Goal: Transaction & Acquisition: Purchase product/service

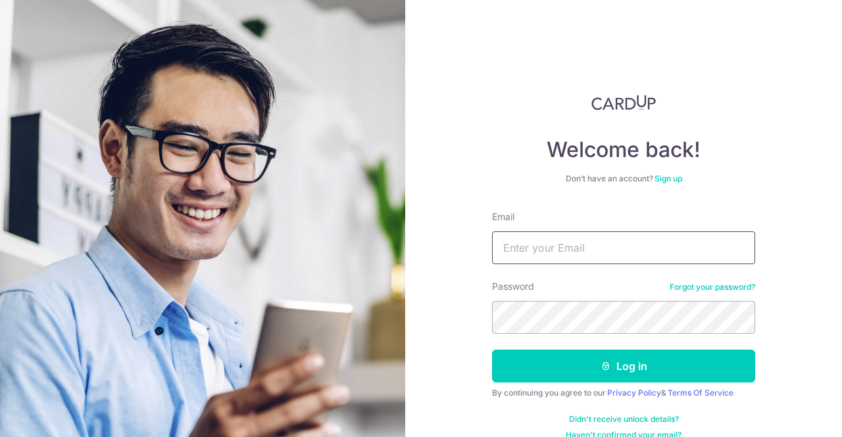
drag, startPoint x: 0, startPoint y: 0, endPoint x: 558, endPoint y: 256, distance: 614.0
click at [558, 257] on input "Email" at bounding box center [623, 247] width 263 height 33
type input "ngboonhua@gmail.com"
click at [492, 350] on button "Log in" at bounding box center [623, 366] width 263 height 33
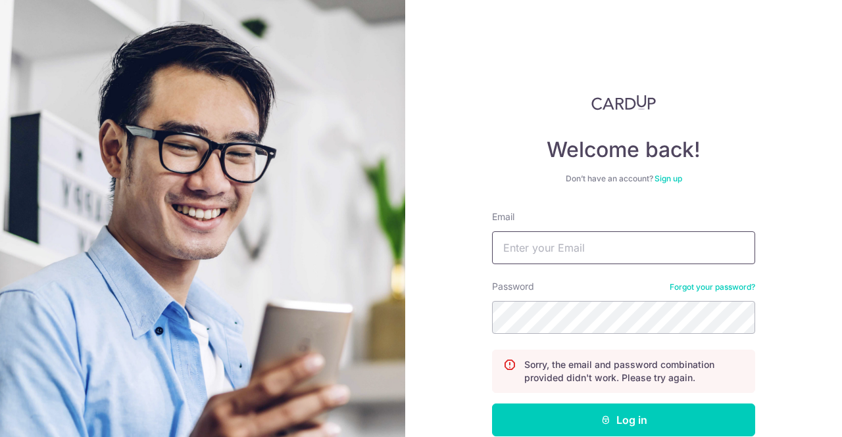
click at [567, 247] on input "Email" at bounding box center [623, 247] width 263 height 33
type input "ngboonhua@gmail.com"
click at [492, 404] on button "Log in" at bounding box center [623, 420] width 263 height 33
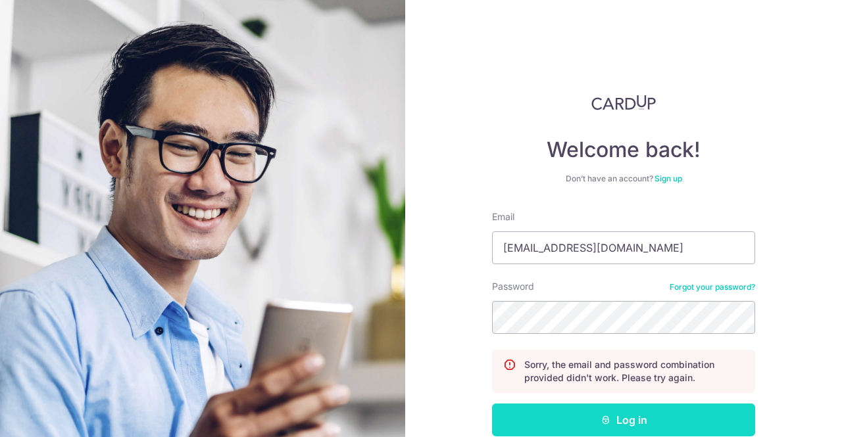
click at [617, 421] on button "Log in" at bounding box center [623, 420] width 263 height 33
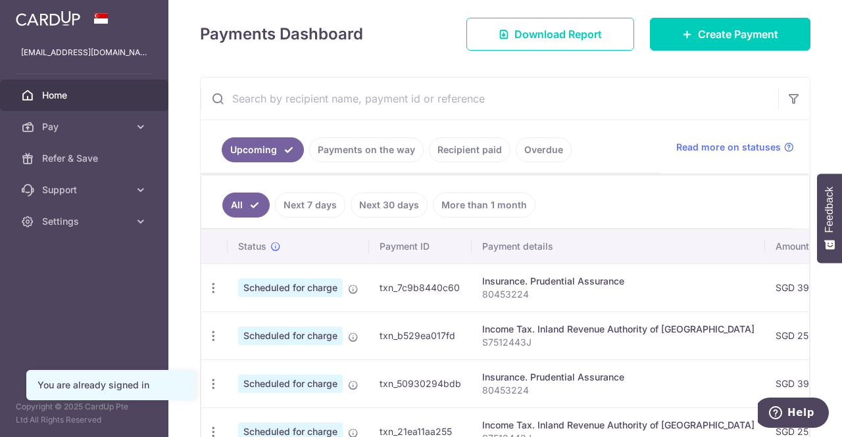
scroll to position [197, 0]
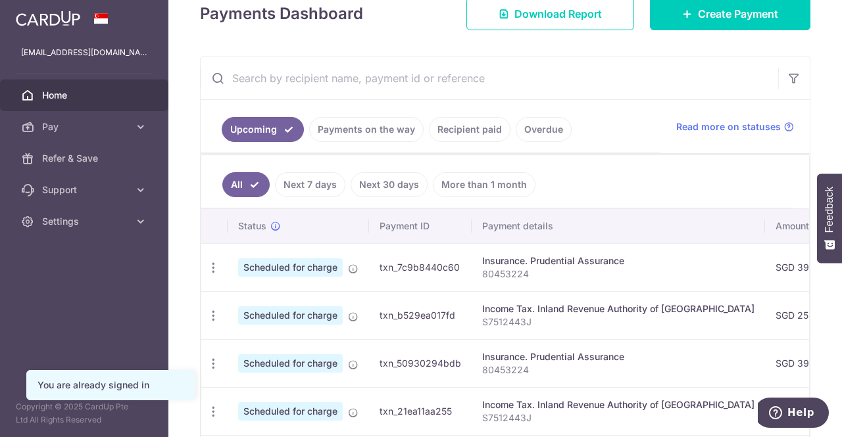
click at [382, 182] on link "Next 30 days" at bounding box center [388, 184] width 77 height 25
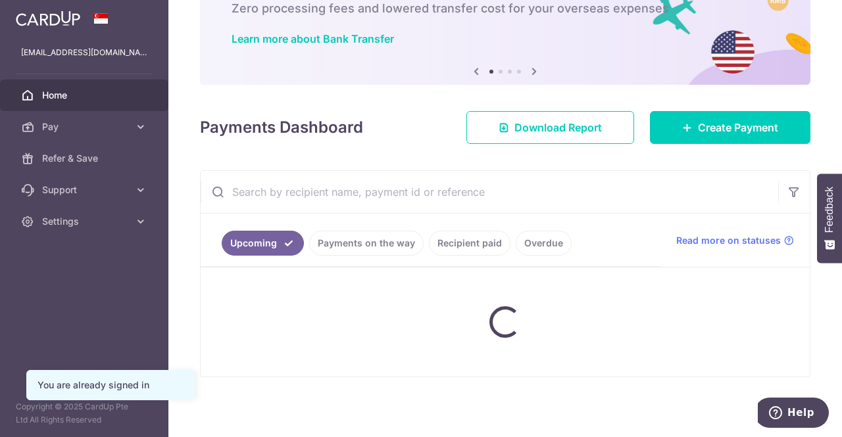
scroll to position [118, 0]
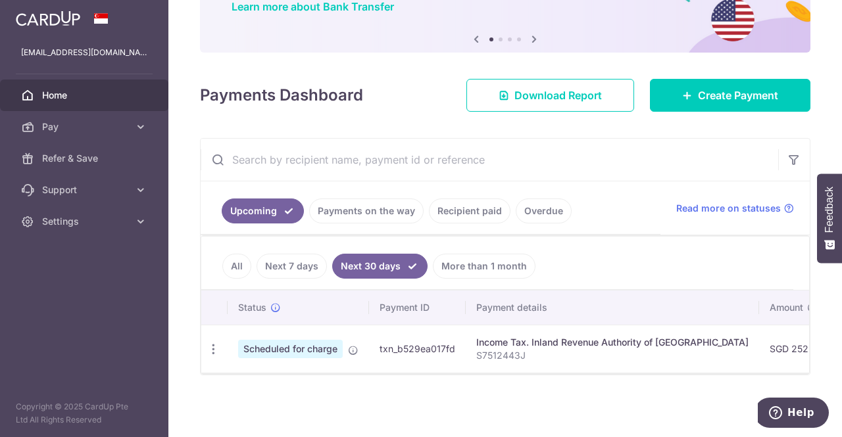
click at [297, 264] on link "Next 7 days" at bounding box center [291, 266] width 70 height 25
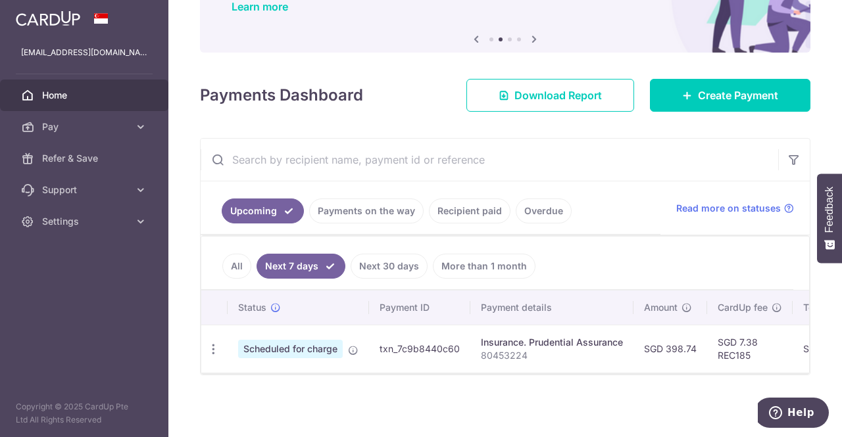
click at [234, 258] on link "All" at bounding box center [236, 266] width 29 height 25
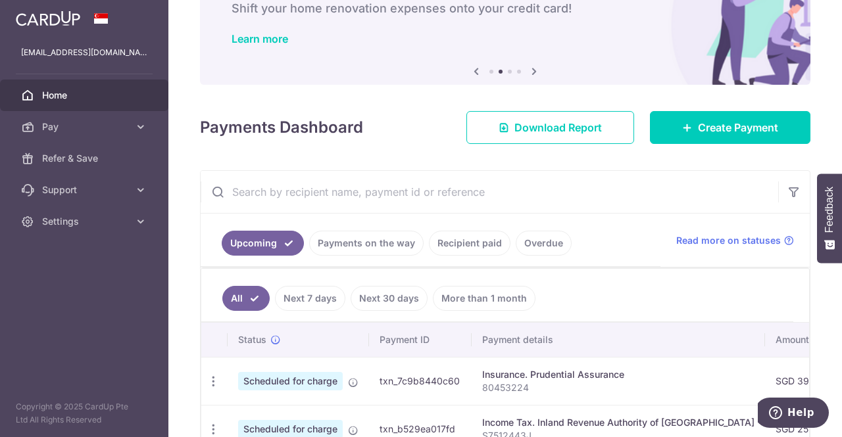
scroll to position [197, 0]
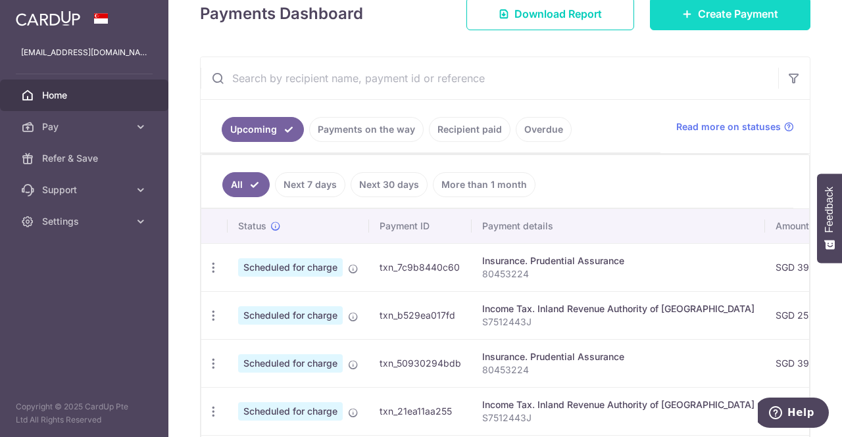
click at [698, 16] on span "Create Payment" at bounding box center [738, 14] width 80 height 16
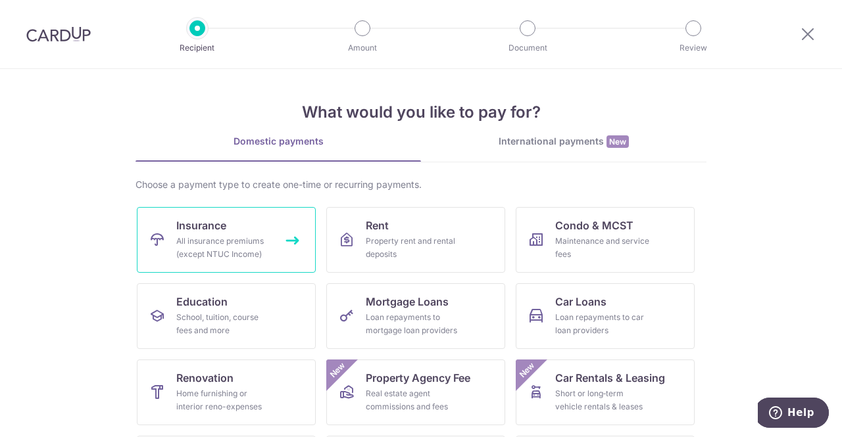
click at [231, 229] on link "Insurance All insurance premiums (except NTUC Income)" at bounding box center [226, 240] width 179 height 66
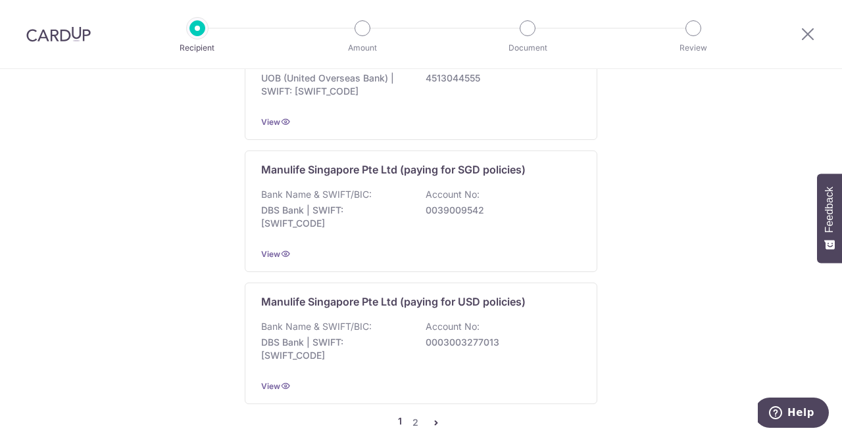
scroll to position [1381, 0]
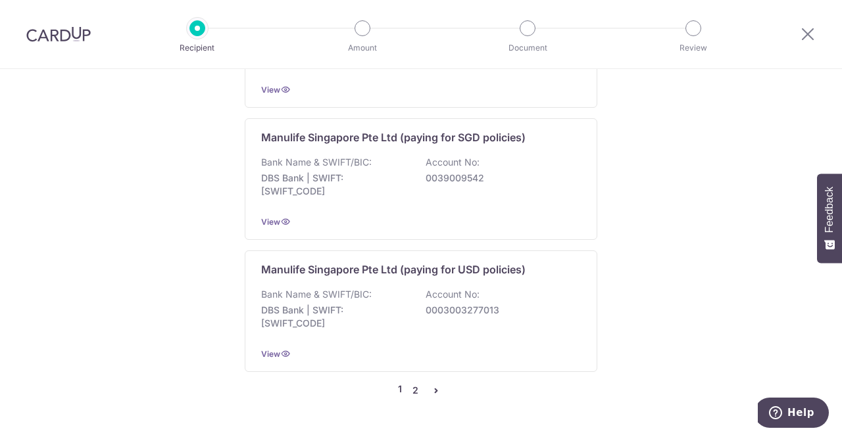
click at [413, 383] on link "2" at bounding box center [415, 391] width 16 height 16
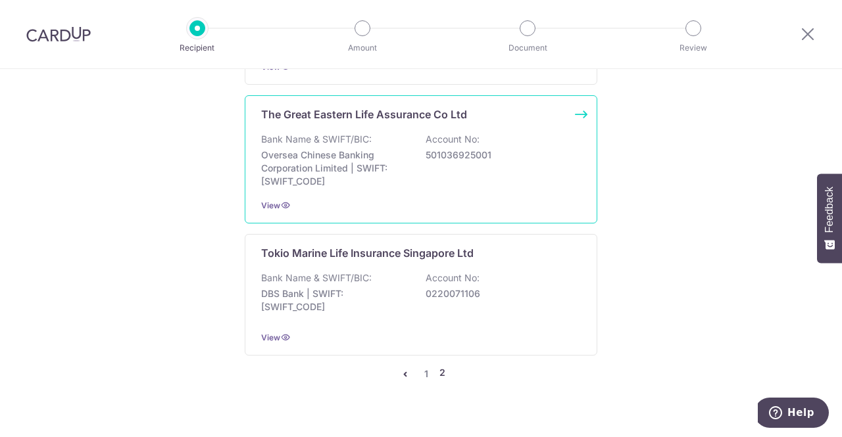
scroll to position [1392, 0]
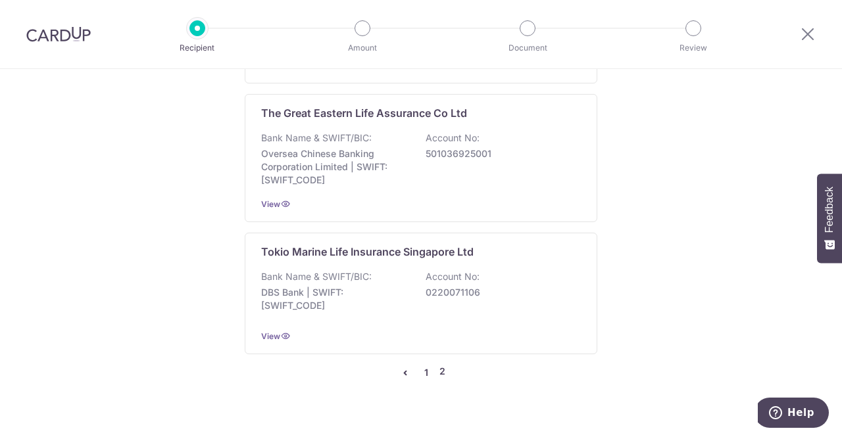
click at [422, 365] on link "1" at bounding box center [426, 373] width 16 height 16
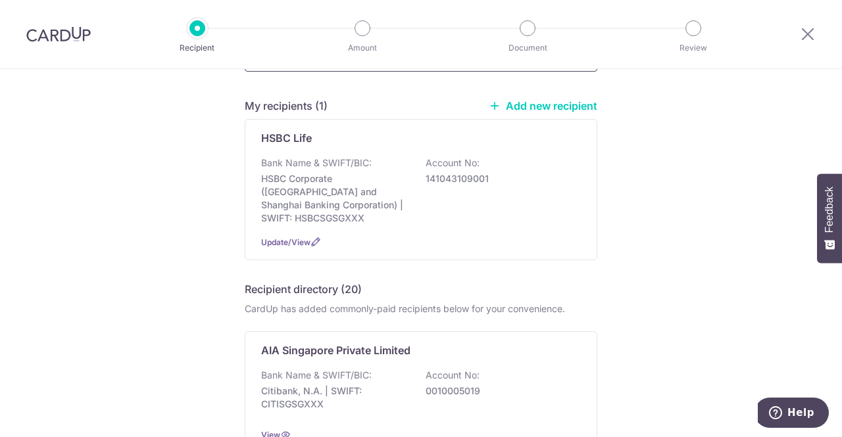
scroll to position [0, 0]
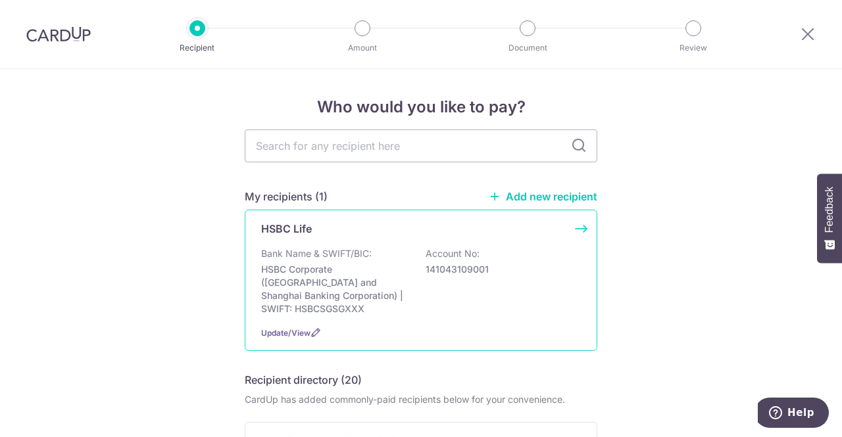
click at [469, 277] on div "Bank Name & SWIFT/BIC: HSBC Corporate (Hongkong and Shanghai Banking Corporatio…" at bounding box center [421, 281] width 320 height 68
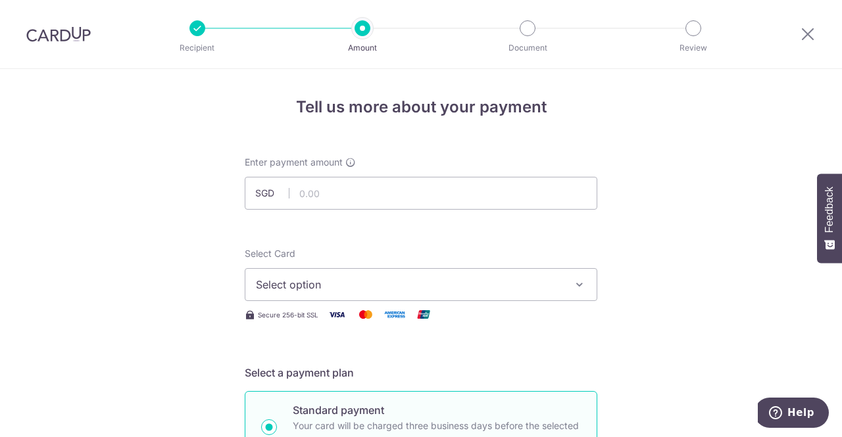
click at [562, 289] on button "Select option" at bounding box center [421, 284] width 352 height 33
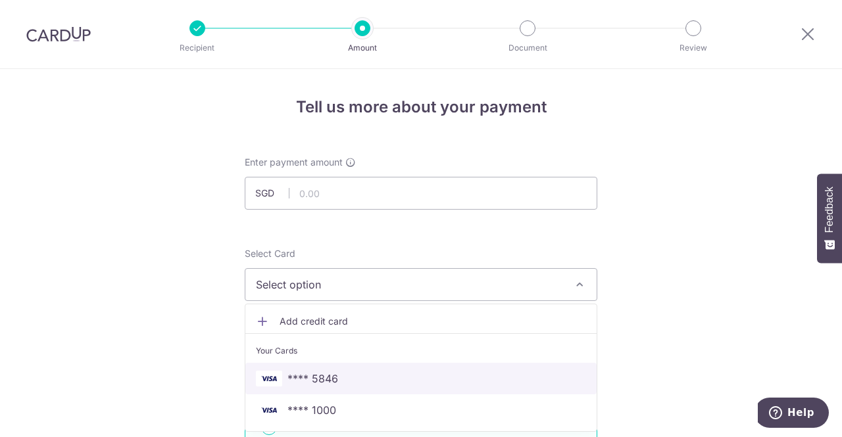
click at [329, 379] on span "**** 5846" at bounding box center [312, 379] width 51 height 16
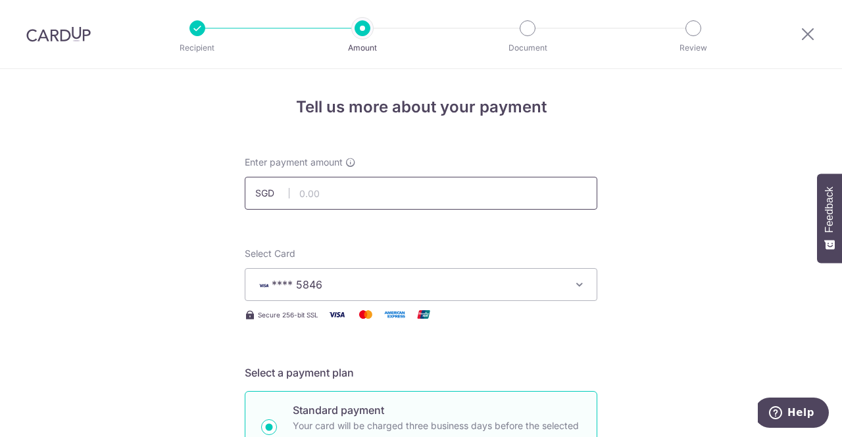
click at [335, 191] on input "text" at bounding box center [421, 193] width 352 height 33
type input "1,545.20"
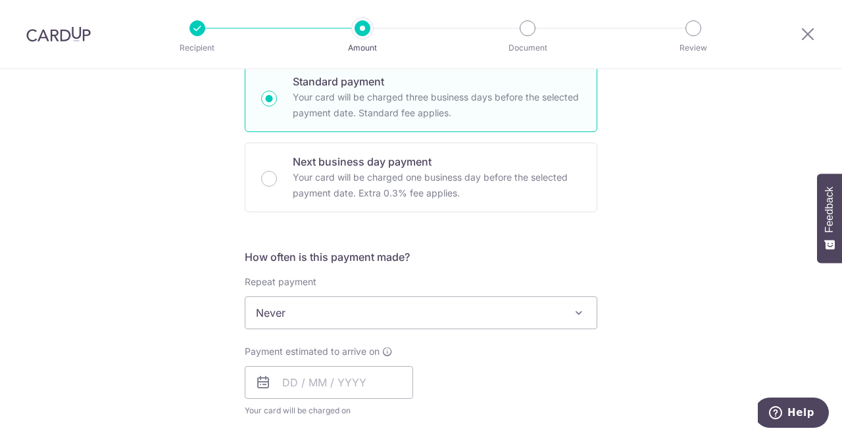
scroll to position [460, 0]
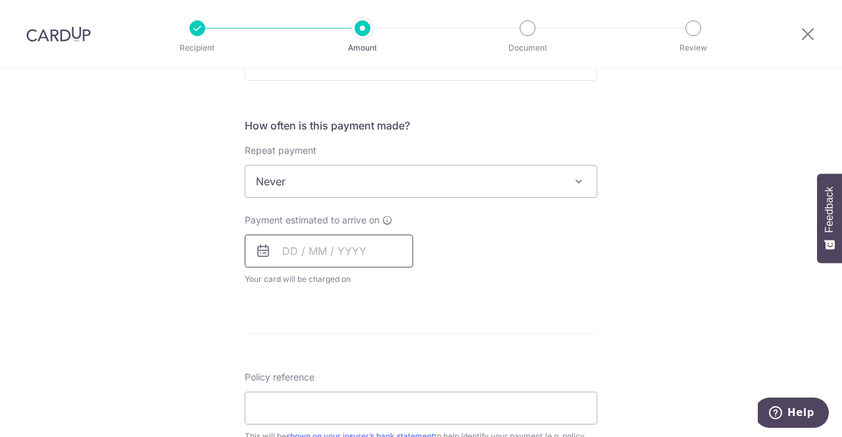
click at [338, 248] on input "text" at bounding box center [329, 251] width 168 height 33
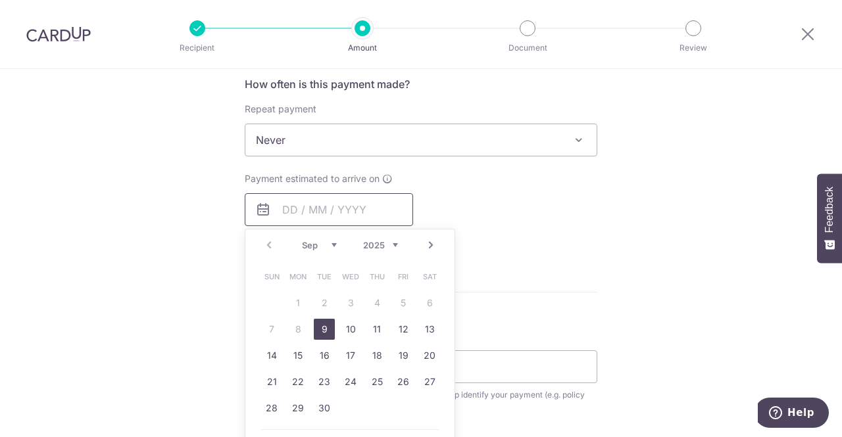
scroll to position [526, 0]
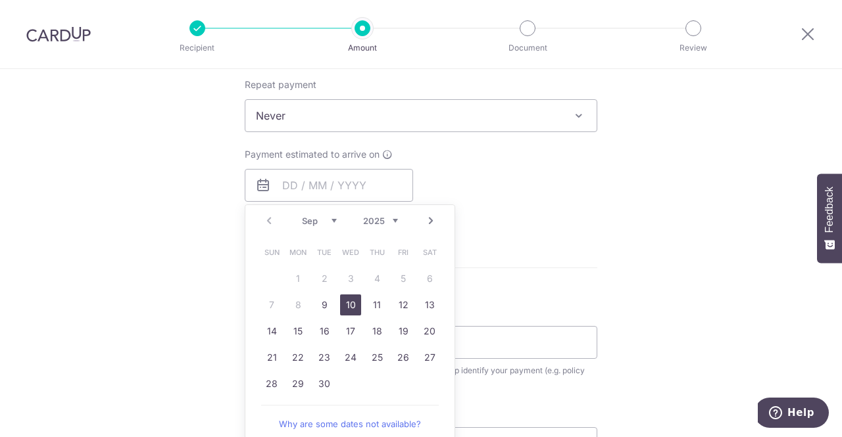
click at [348, 304] on link "10" at bounding box center [350, 305] width 21 height 21
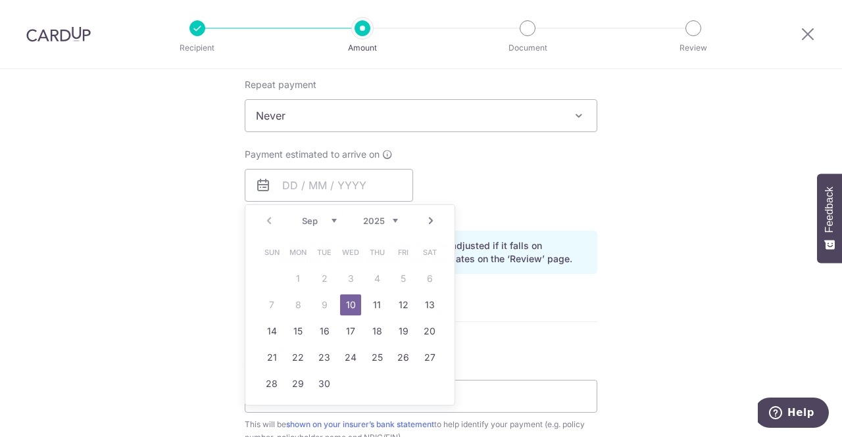
type input "[DATE]"
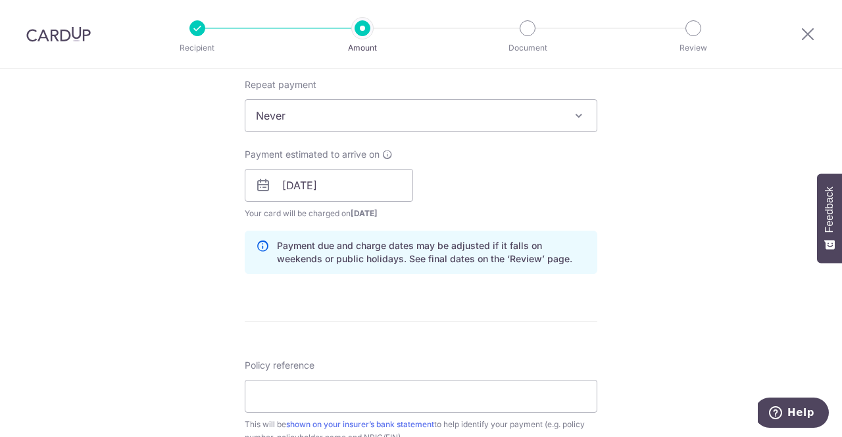
click at [605, 310] on div "Tell us more about your payment Enter payment amount SGD 1,545.20 1545.20 Selec…" at bounding box center [421, 164] width 842 height 1243
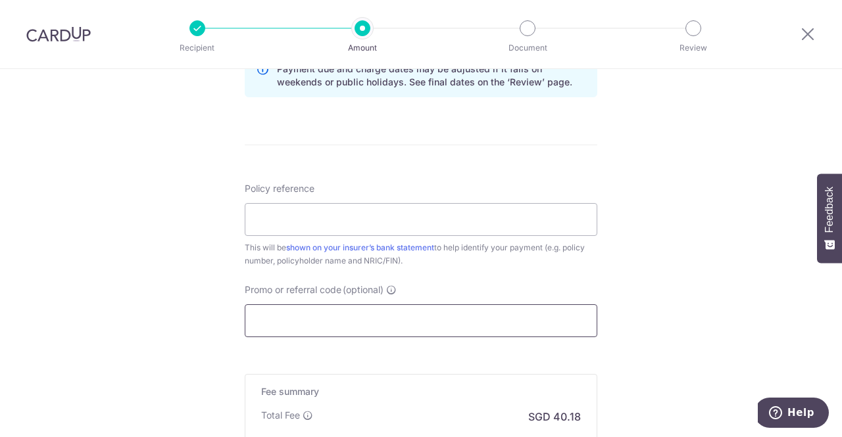
scroll to position [723, 0]
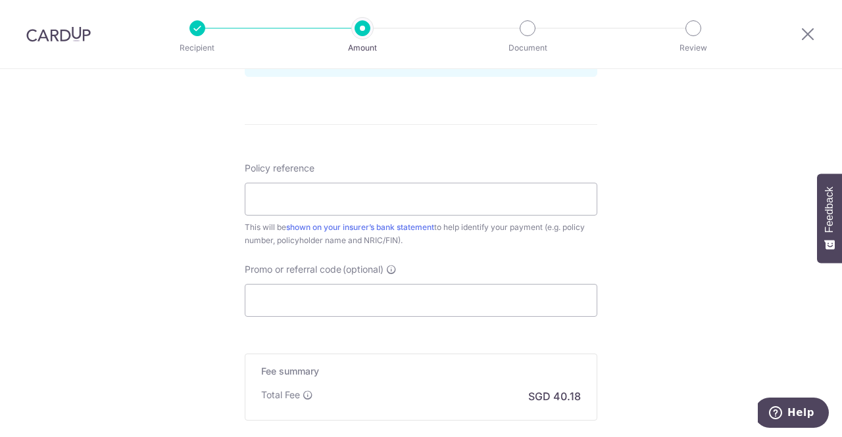
click at [369, 279] on div "Promo or referral code (optional) The discounted fee will be shown on the revie…" at bounding box center [421, 290] width 352 height 54
click at [371, 299] on input "Promo or referral code (optional)" at bounding box center [421, 300] width 352 height 33
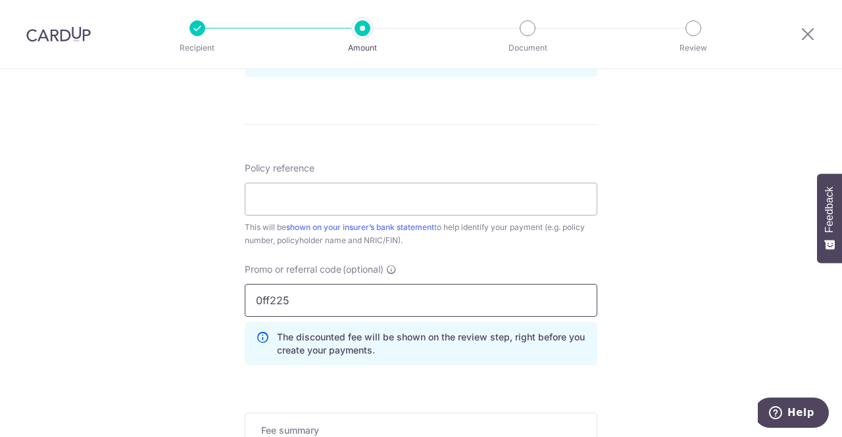
type input "0ff225"
click at [362, 199] on input "Policy reference" at bounding box center [421, 199] width 352 height 33
type input "104-1519180"
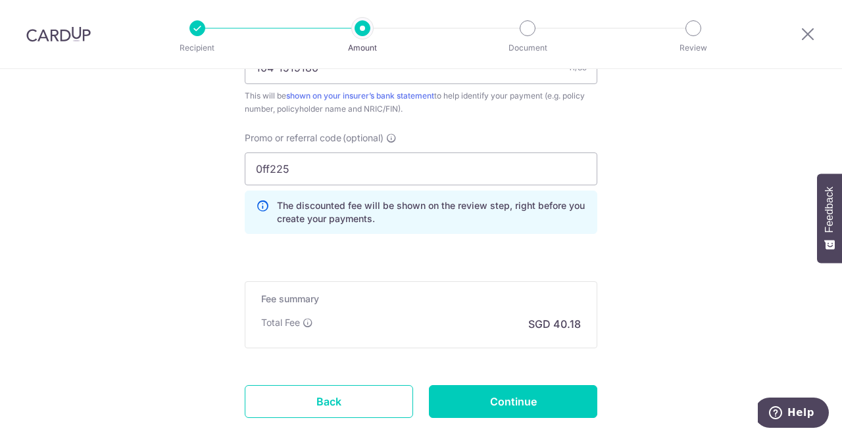
scroll to position [920, 0]
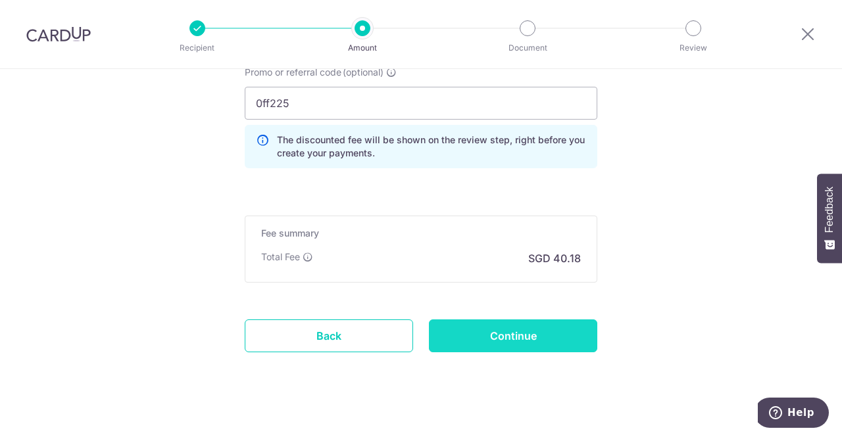
click at [516, 325] on input "Continue" at bounding box center [513, 336] width 168 height 33
type input "Create Schedule"
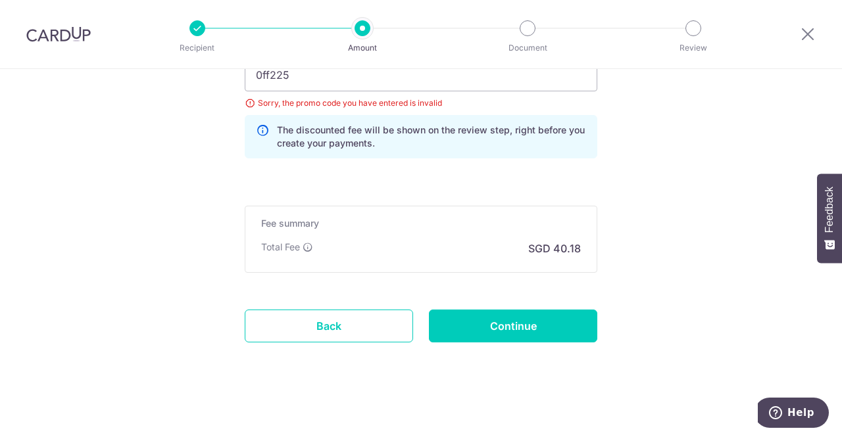
scroll to position [883, 0]
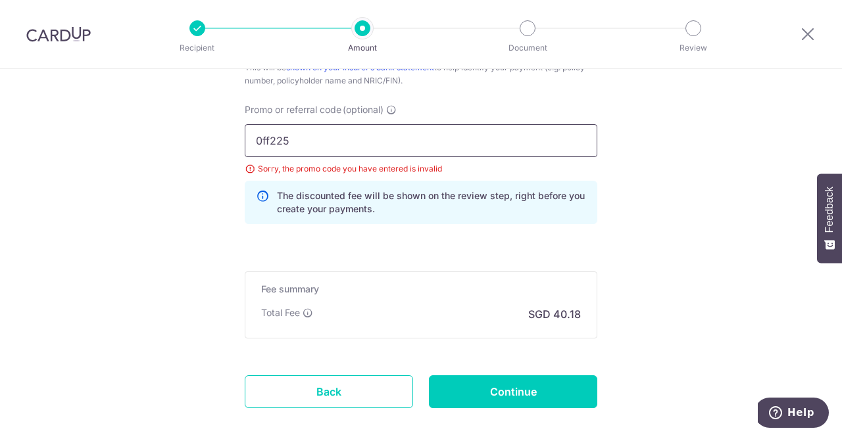
drag, startPoint x: 298, startPoint y: 144, endPoint x: 168, endPoint y: 139, distance: 130.3
type input "OFF225"
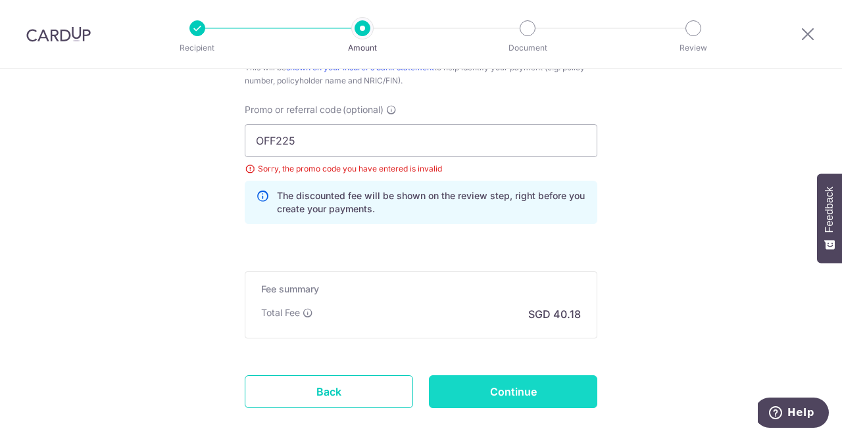
click at [537, 382] on input "Continue" at bounding box center [513, 391] width 168 height 33
type input "Update Schedule"
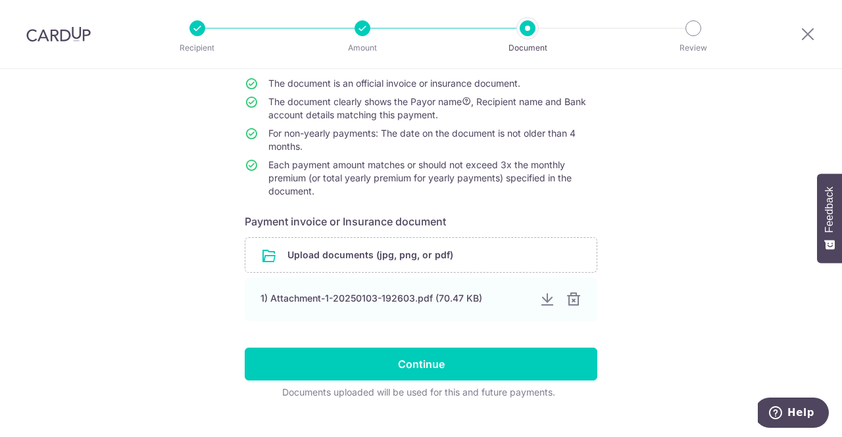
scroll to position [145, 0]
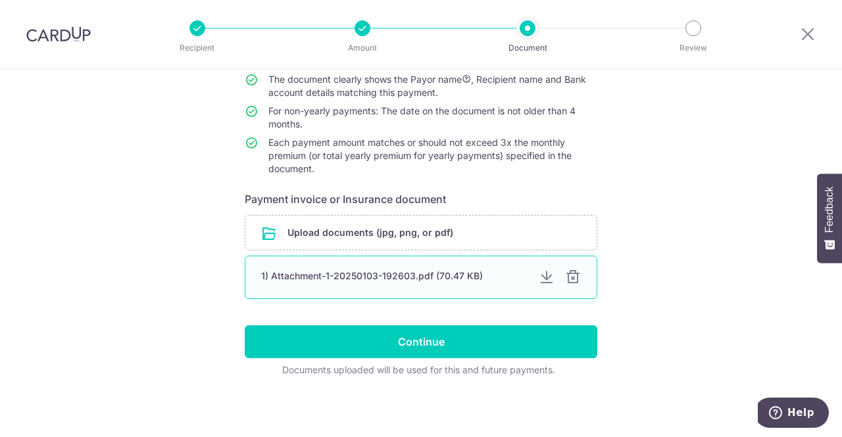
click at [406, 279] on div "1) Attachment-1-20250103-192603.pdf (70.47 KB)" at bounding box center [394, 276] width 267 height 13
click at [452, 275] on div "1) Attachment-1-20250103-192603.pdf (70.47 KB)" at bounding box center [394, 276] width 267 height 13
click at [402, 277] on div "1) Attachment-1-20250103-192603.pdf (70.47 KB)" at bounding box center [394, 276] width 267 height 13
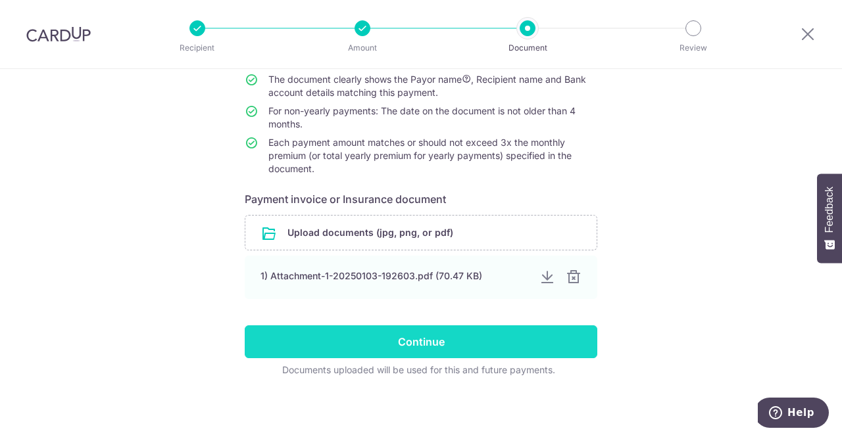
click at [476, 340] on input "Continue" at bounding box center [421, 341] width 352 height 33
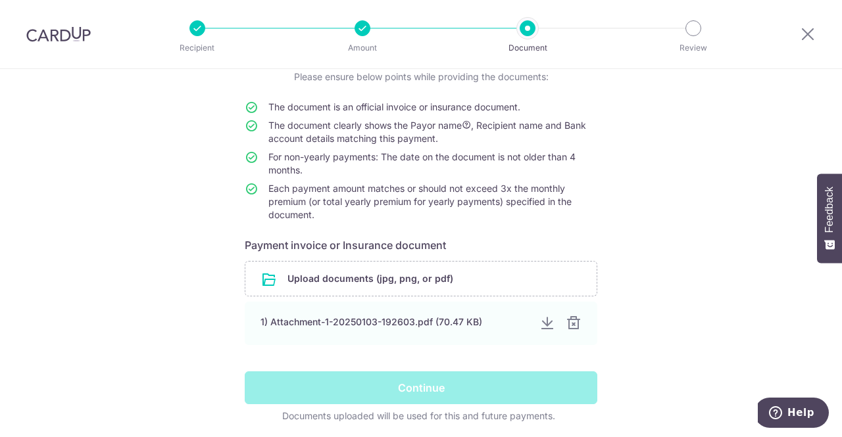
scroll to position [79, 0]
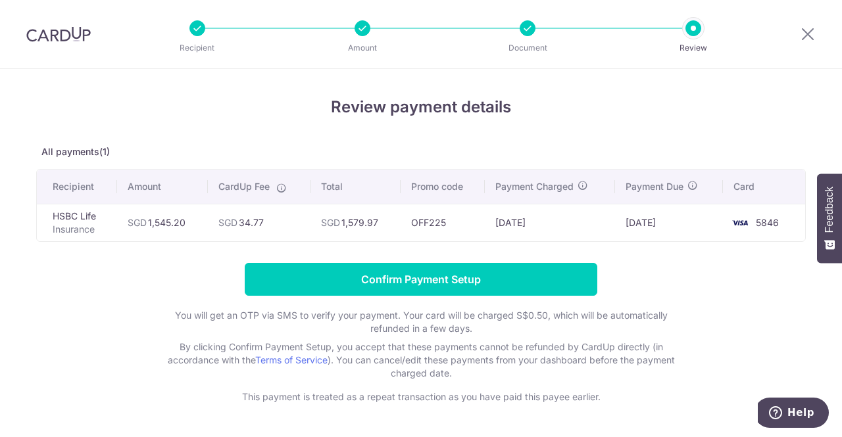
click at [532, 37] on div "Recipient Amount Document Review" at bounding box center [445, 34] width 564 height 68
click at [521, 32] on div at bounding box center [527, 28] width 16 height 16
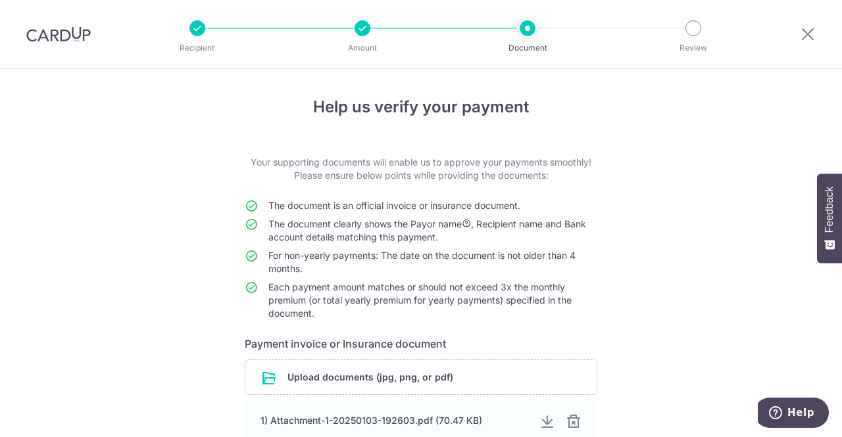
scroll to position [131, 0]
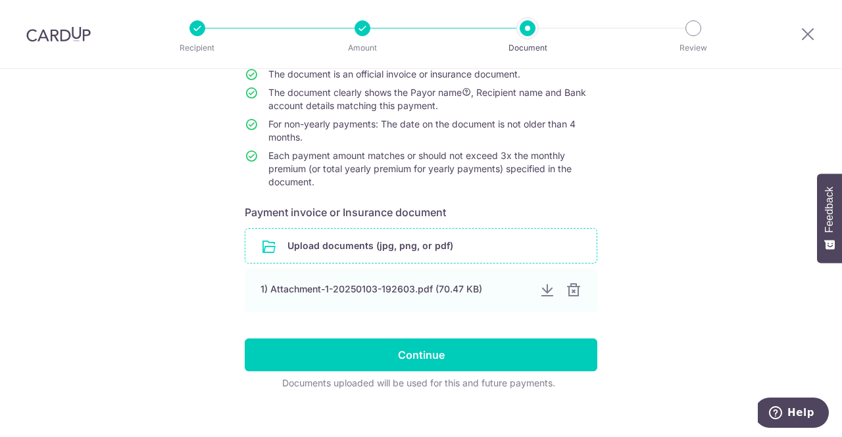
click at [407, 242] on input "file" at bounding box center [420, 246] width 351 height 34
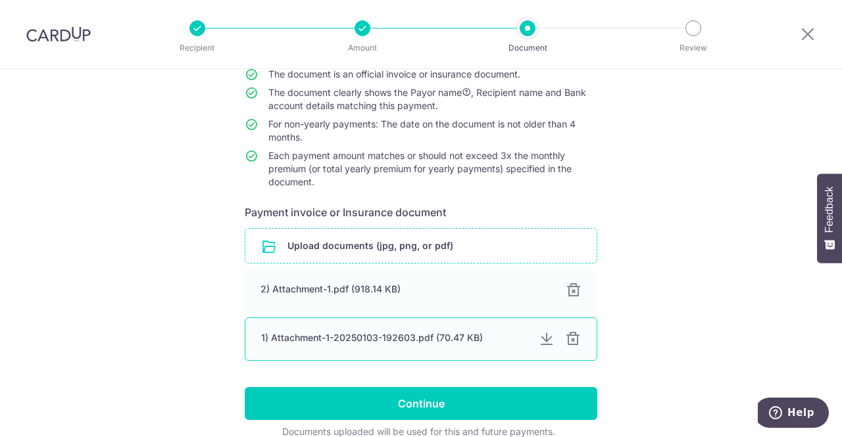
click at [571, 339] on div at bounding box center [573, 339] width 16 height 16
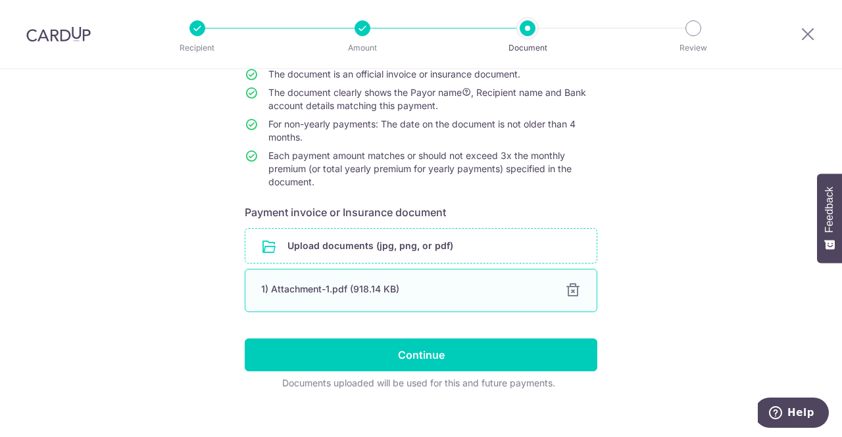
click at [341, 287] on div "1) Attachment-1.pdf (918.14 KB)" at bounding box center [405, 289] width 288 height 13
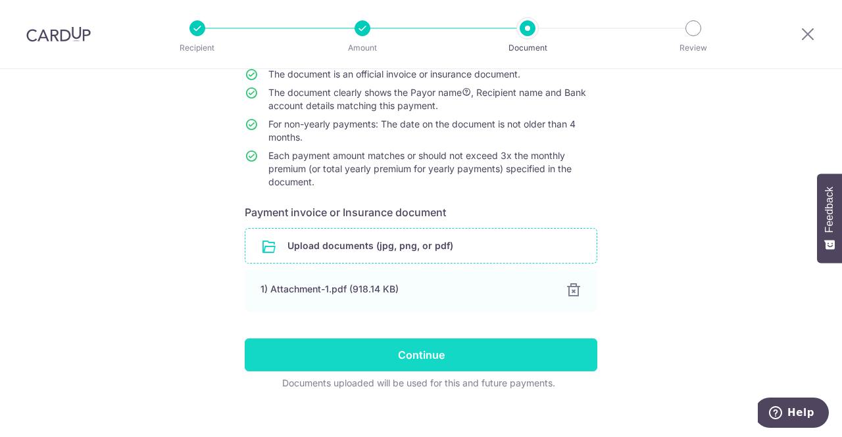
click at [439, 352] on input "Continue" at bounding box center [421, 355] width 352 height 33
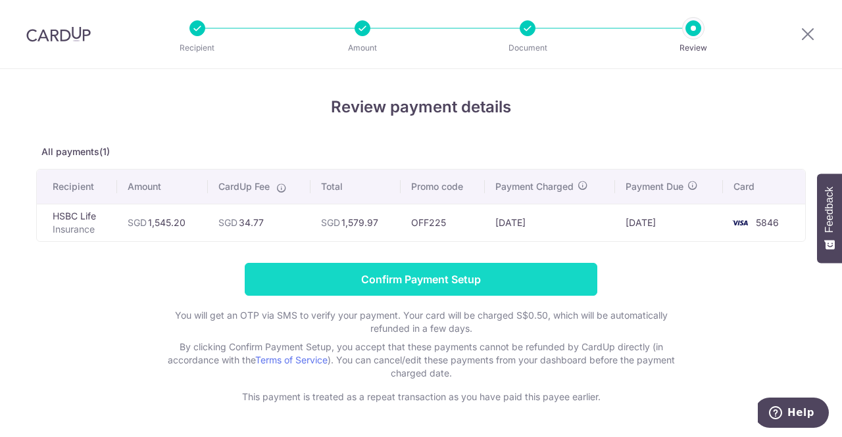
click at [444, 277] on input "Confirm Payment Setup" at bounding box center [421, 279] width 352 height 33
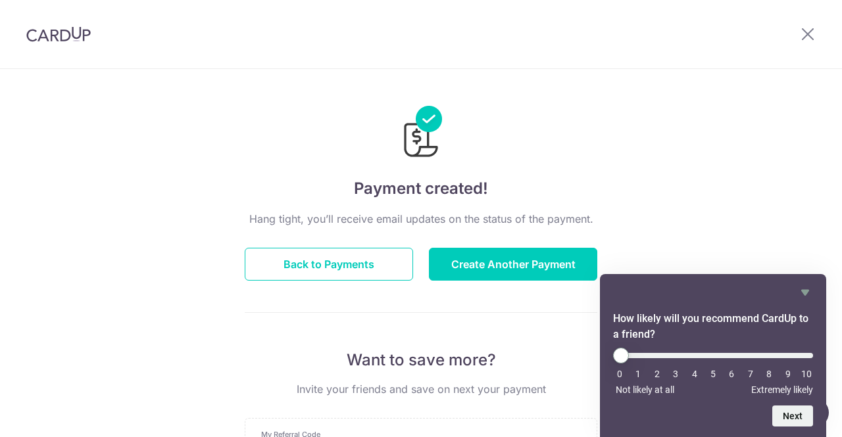
click at [754, 227] on div "Payment created! Hang tight, you’ll receive email updates on the status of the …" at bounding box center [421, 420] width 842 height 702
click at [809, 31] on icon at bounding box center [807, 34] width 16 height 16
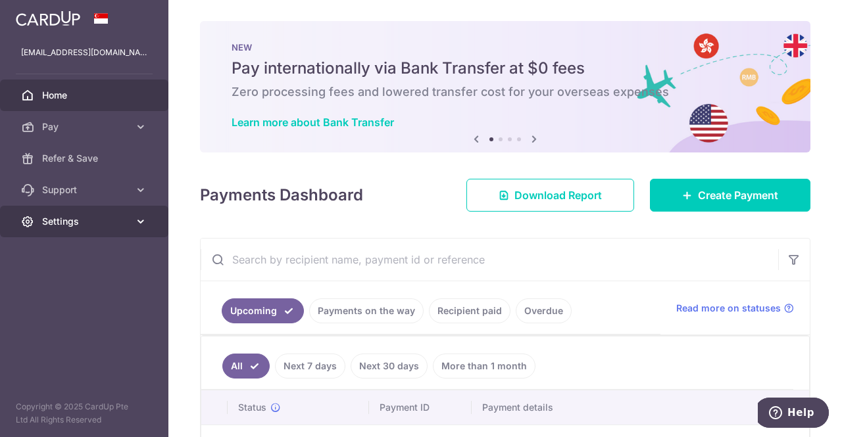
click at [87, 219] on span "Settings" at bounding box center [85, 221] width 87 height 13
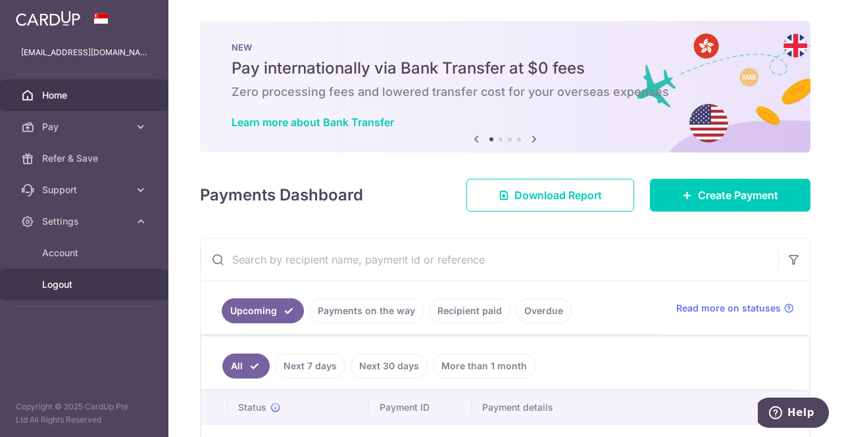
click at [60, 286] on span "Logout" at bounding box center [85, 284] width 87 height 13
